Goal: Book appointment/travel/reservation

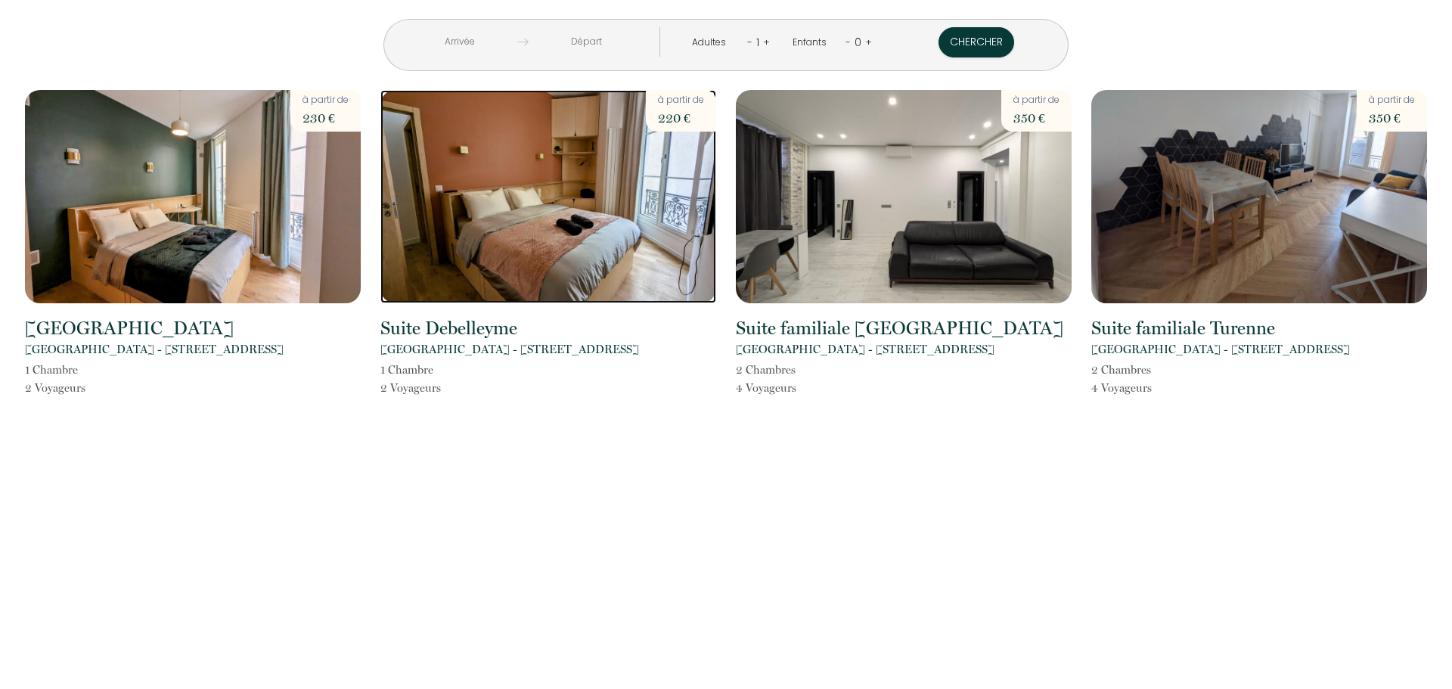
click at [523, 228] on img at bounding box center [548, 196] width 336 height 213
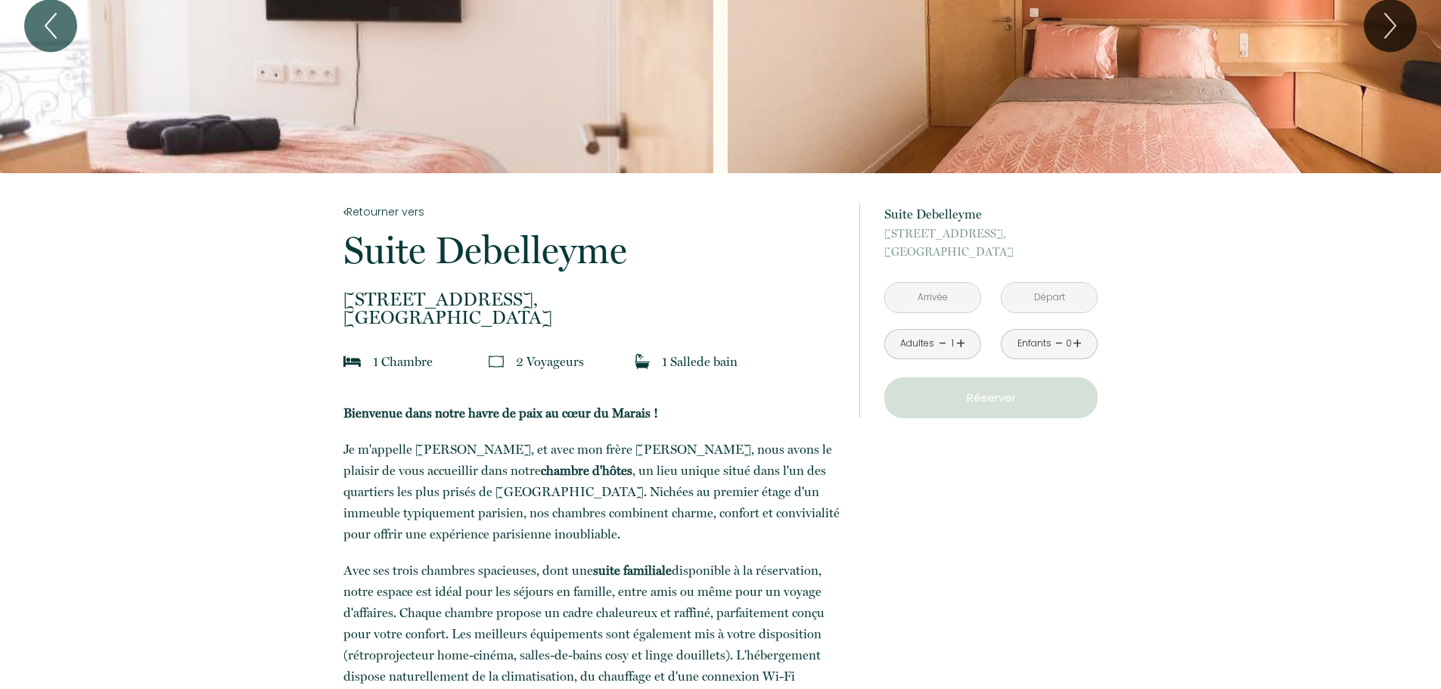
scroll to position [76, 0]
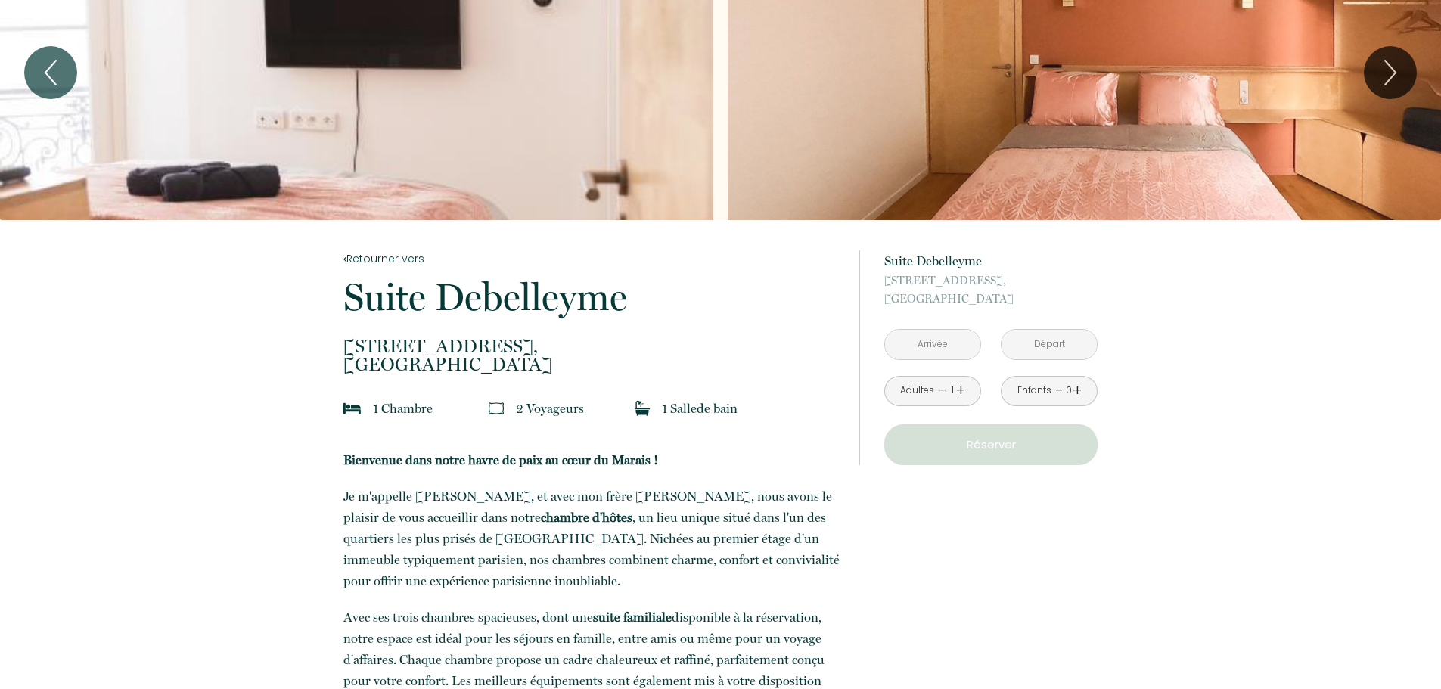
click at [924, 337] on input "text" at bounding box center [932, 344] width 95 height 29
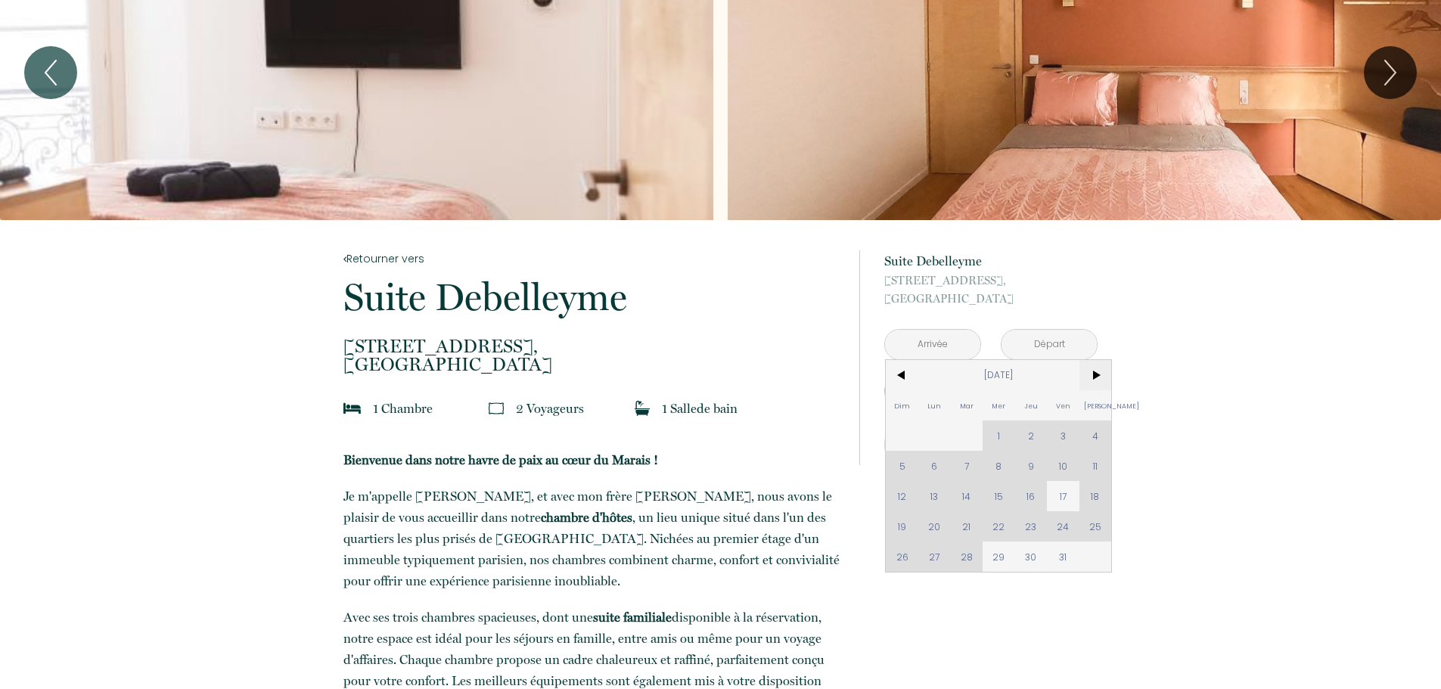
click at [1093, 377] on span ">" at bounding box center [1095, 375] width 33 height 30
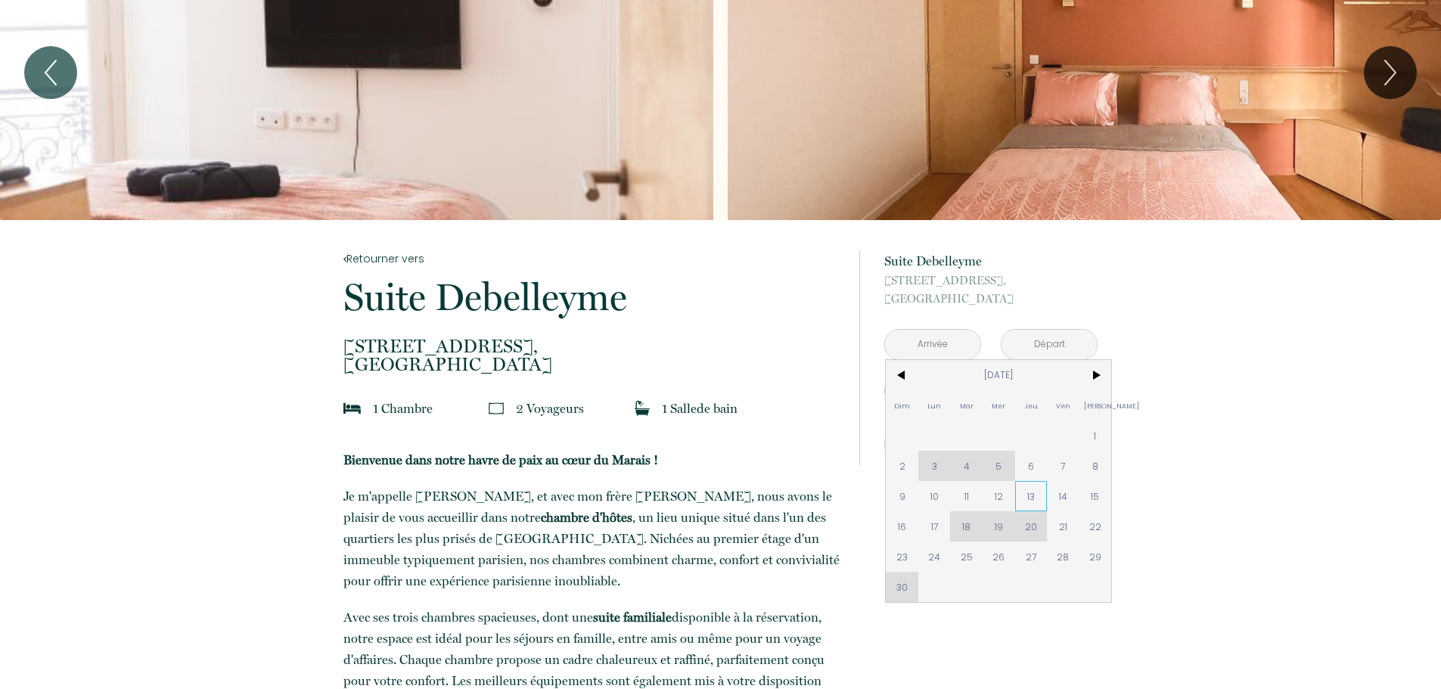
click at [1029, 495] on span "13" at bounding box center [1031, 496] width 33 height 30
type input "[DATE]"
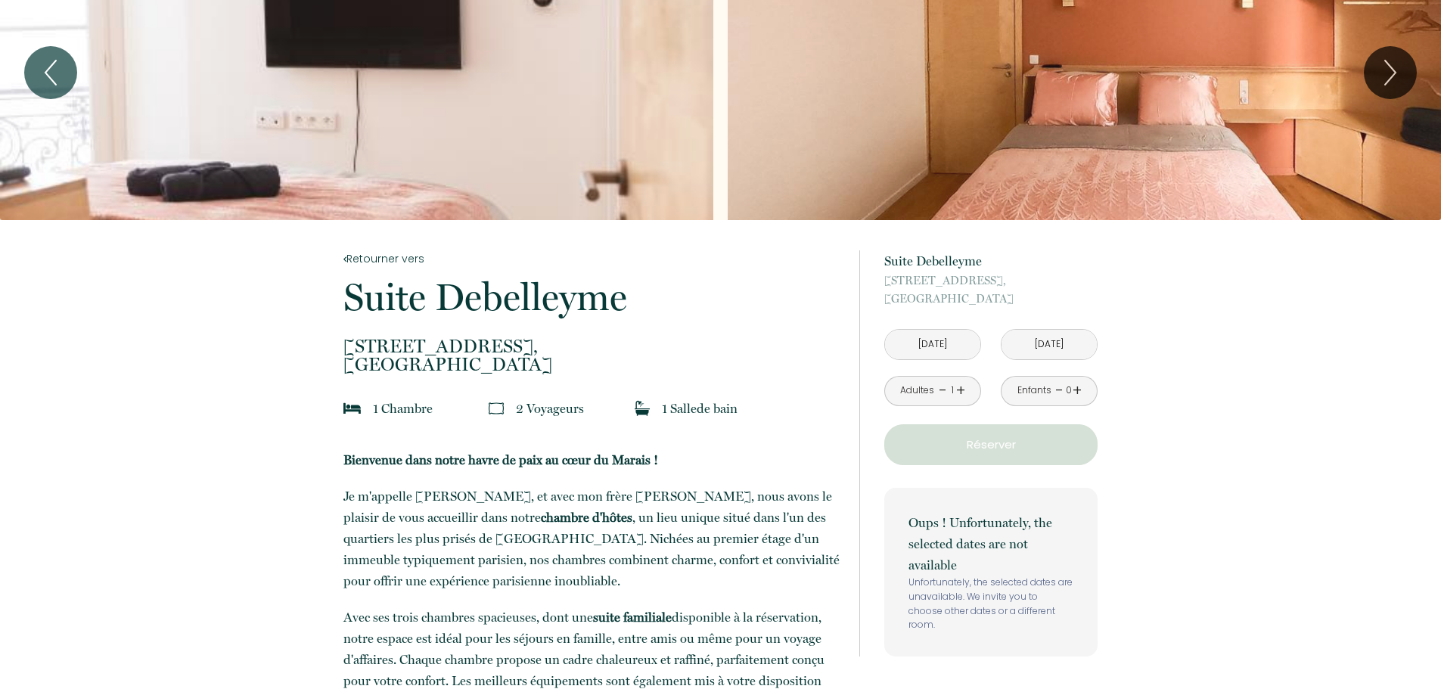
click at [1031, 337] on input "[DATE]" at bounding box center [1048, 344] width 95 height 29
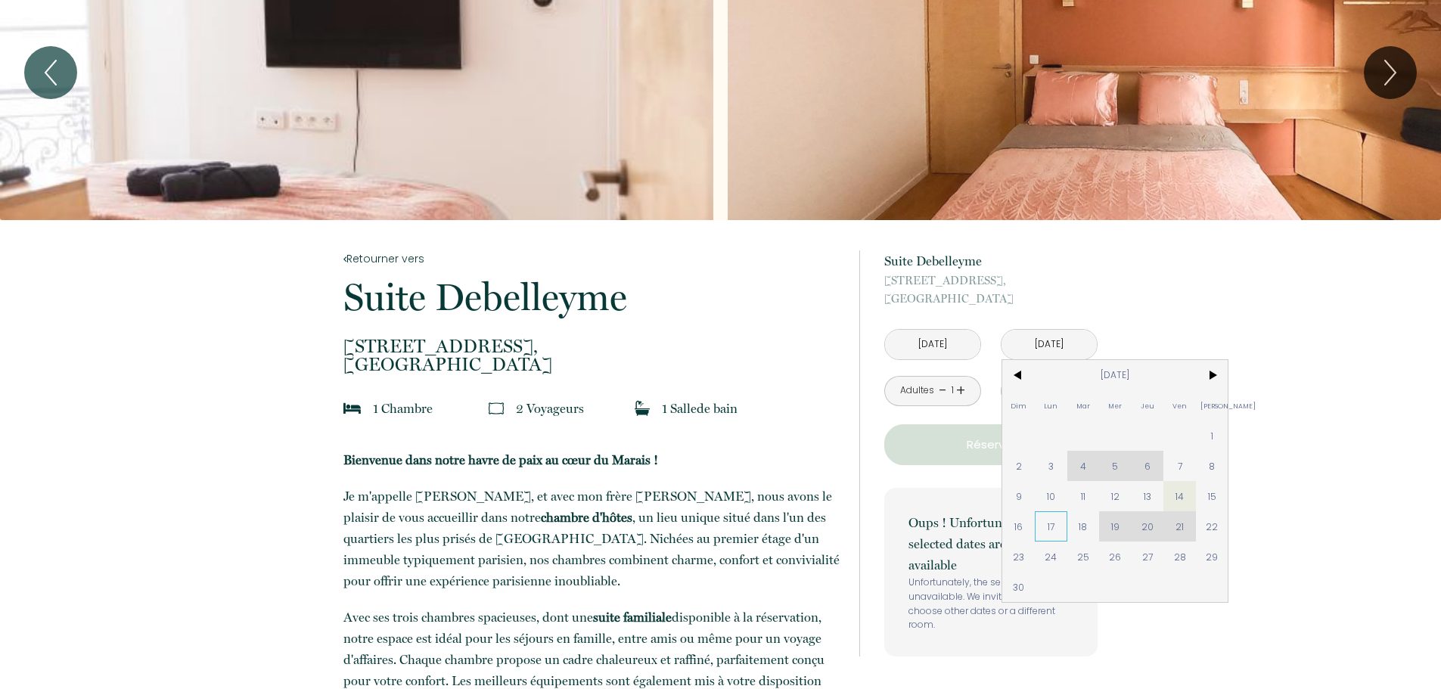
click at [1050, 524] on span "17" at bounding box center [1050, 526] width 33 height 30
type input "[DATE]"
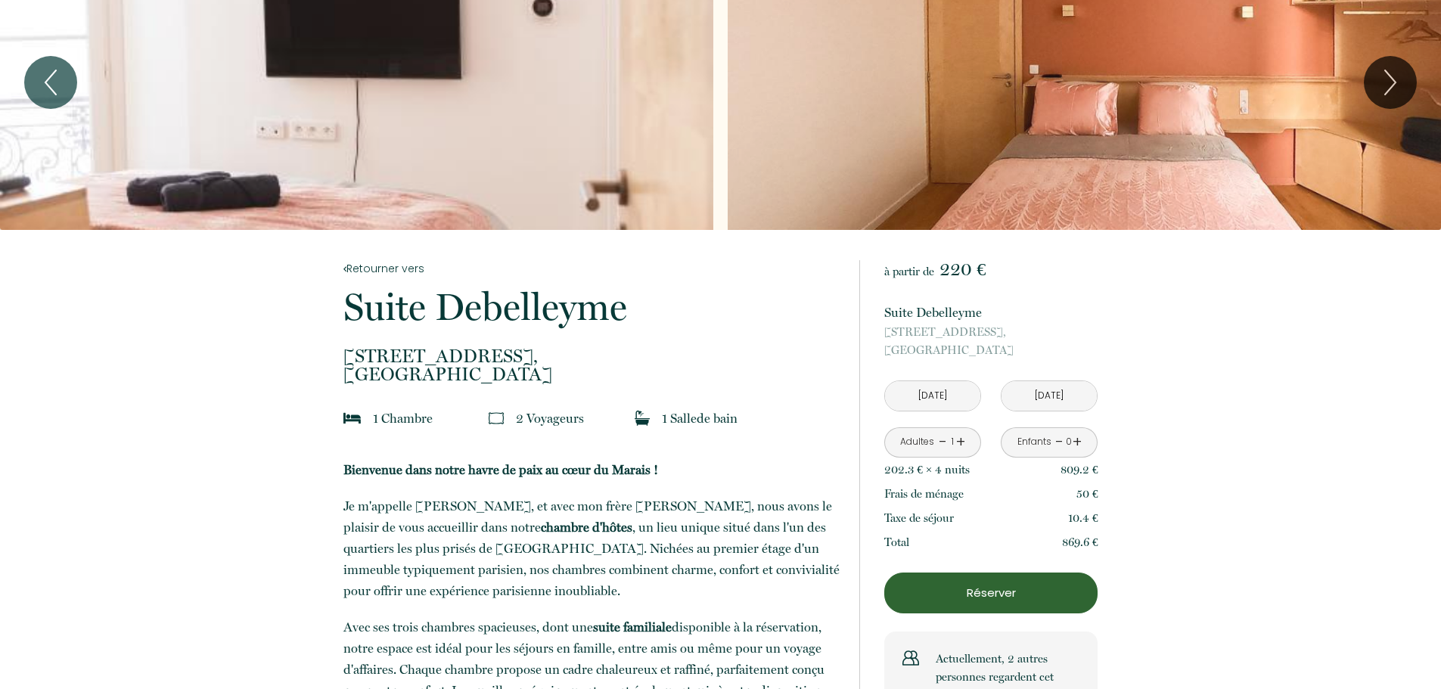
scroll to position [0, 0]
